Goal: Transaction & Acquisition: Purchase product/service

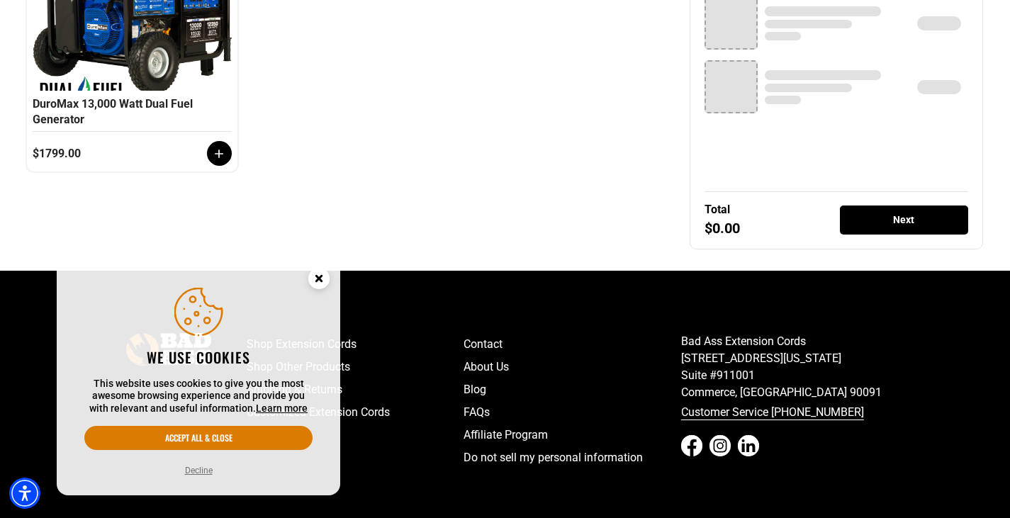
scroll to position [496, 0]
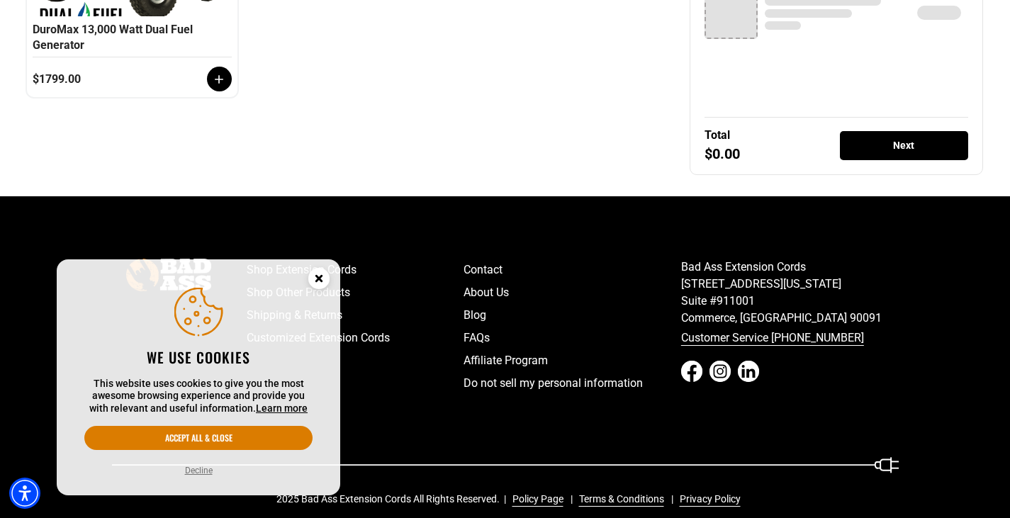
click at [320, 278] on icon "Close this option" at bounding box center [318, 278] width 5 height 5
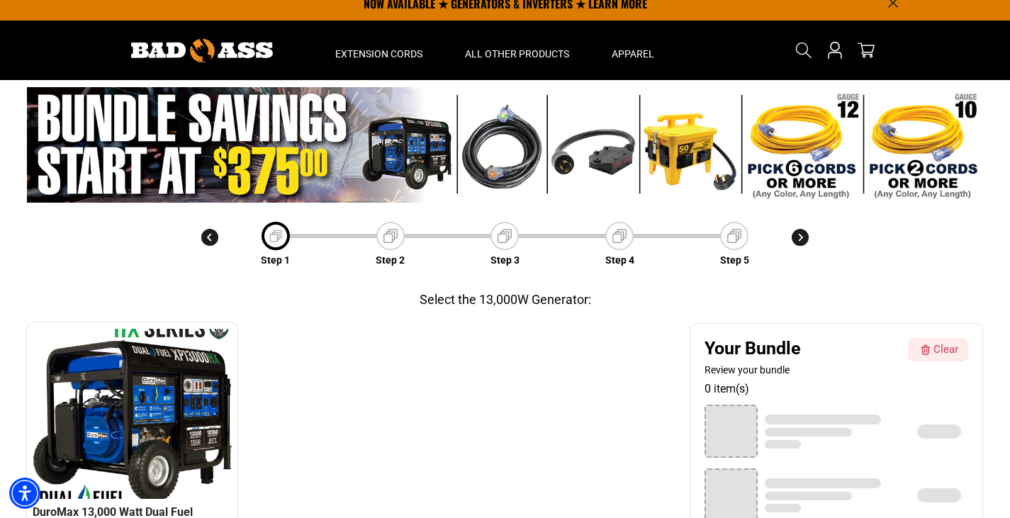
scroll to position [0, 0]
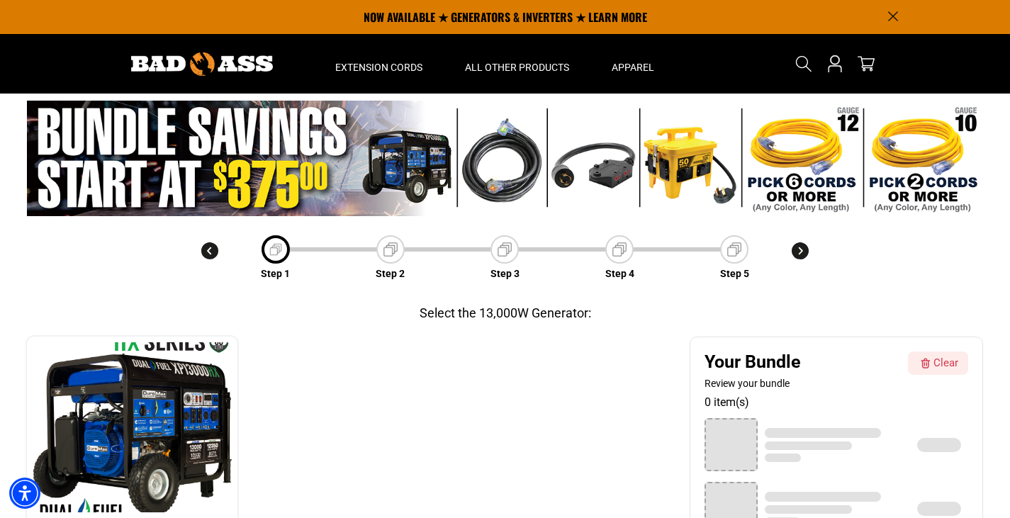
click at [670, 170] on img at bounding box center [505, 158] width 956 height 115
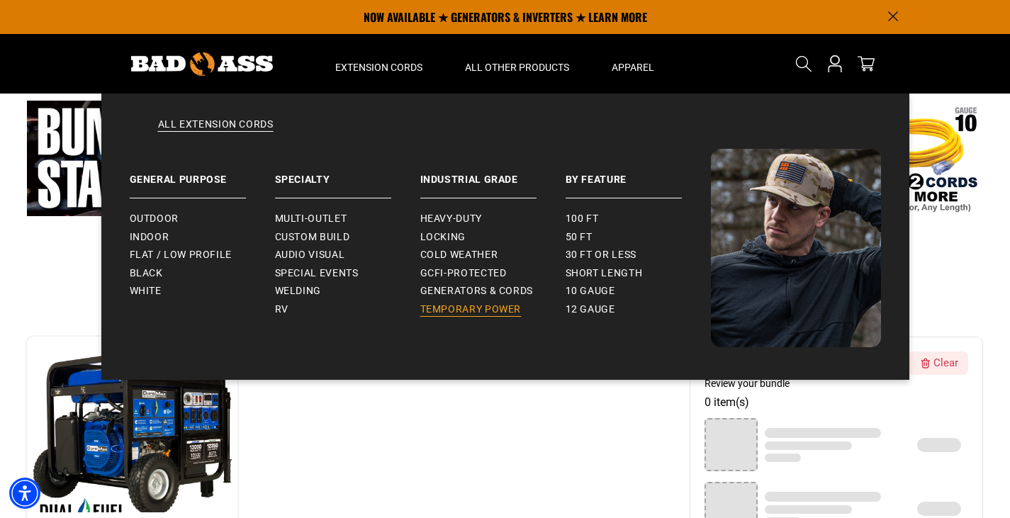
click at [485, 312] on span "Temporary Power" at bounding box center [470, 309] width 101 height 13
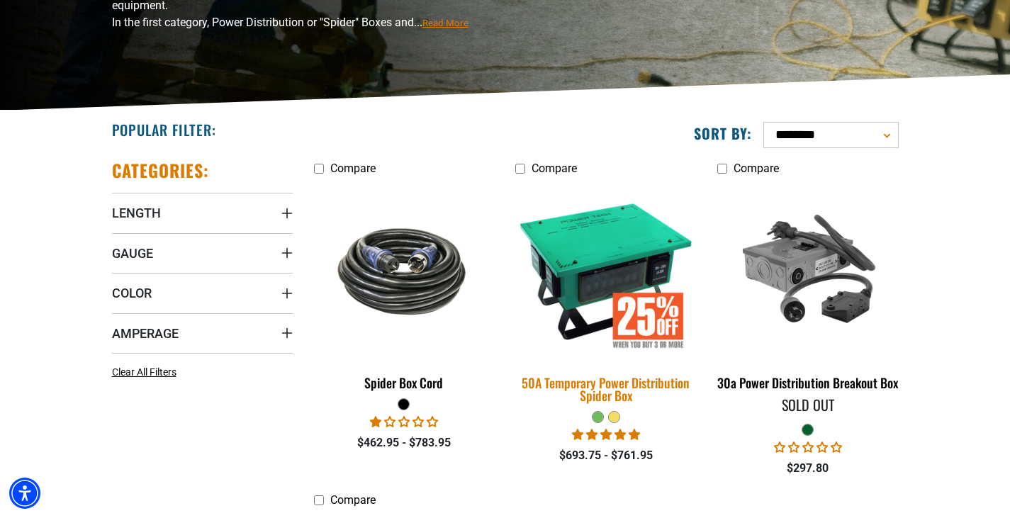
scroll to position [354, 0]
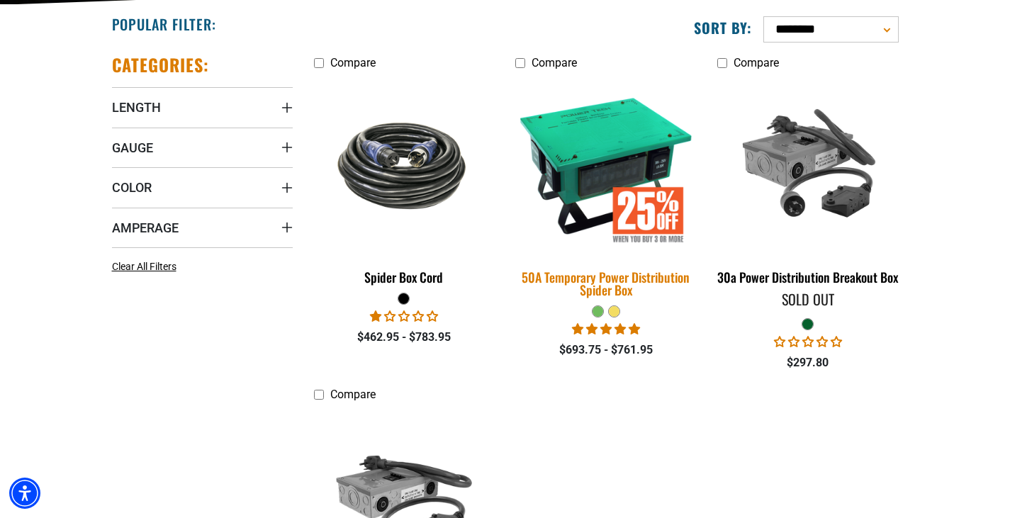
click at [661, 295] on div "50A Temporary Power Distribution Spider Box" at bounding box center [605, 284] width 181 height 26
